Goal: Information Seeking & Learning: Learn about a topic

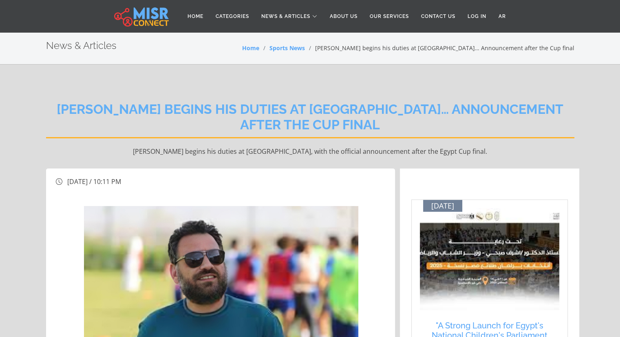
click at [259, 235] on img at bounding box center [221, 308] width 274 height 204
click at [256, 229] on img at bounding box center [221, 308] width 274 height 204
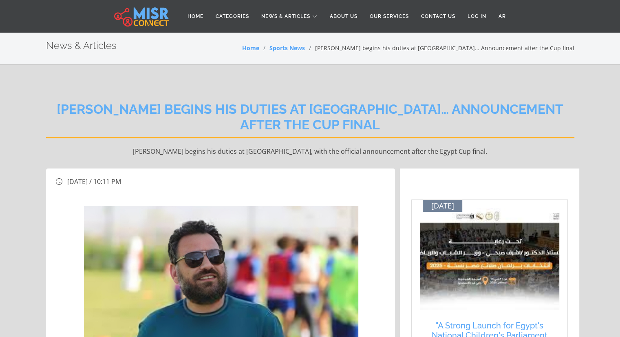
click at [256, 229] on img at bounding box center [221, 308] width 274 height 204
click at [252, 211] on img at bounding box center [221, 308] width 274 height 204
